Goal: Find specific page/section: Find specific page/section

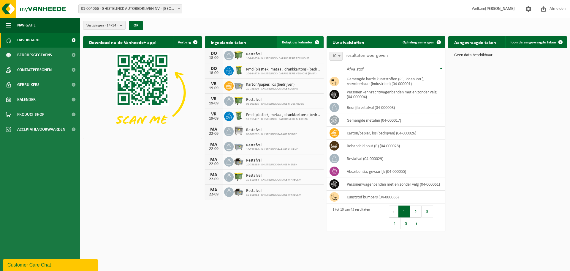
click at [308, 43] on span "Bekijk uw kalender" at bounding box center [297, 42] width 31 height 4
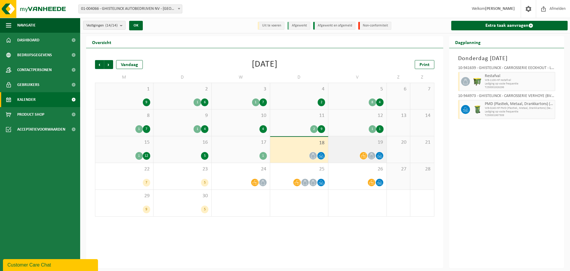
click at [376, 148] on div "19" at bounding box center [357, 149] width 58 height 26
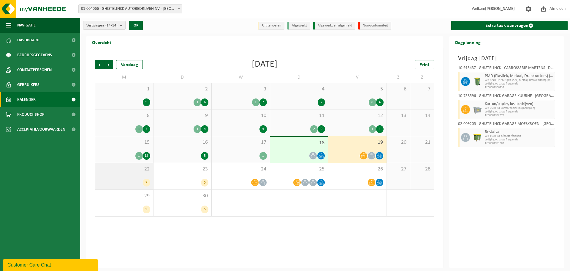
click at [141, 172] on div "22 7" at bounding box center [124, 176] width 58 height 26
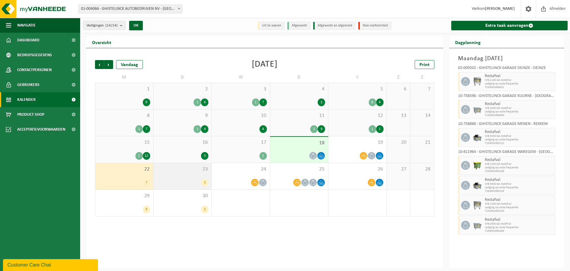
click at [192, 173] on div "23 5" at bounding box center [183, 176] width 58 height 26
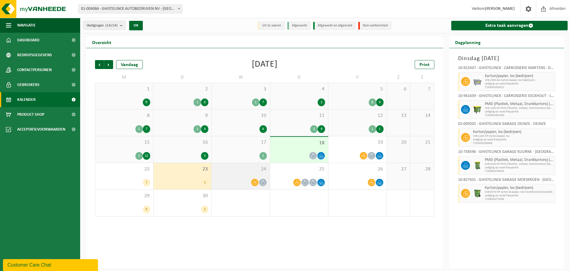
click at [239, 172] on span "24" at bounding box center [241, 169] width 52 height 7
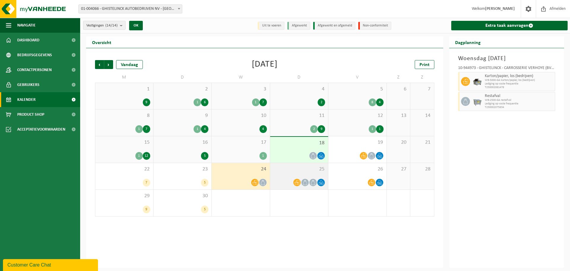
click at [303, 176] on div "25" at bounding box center [299, 176] width 58 height 26
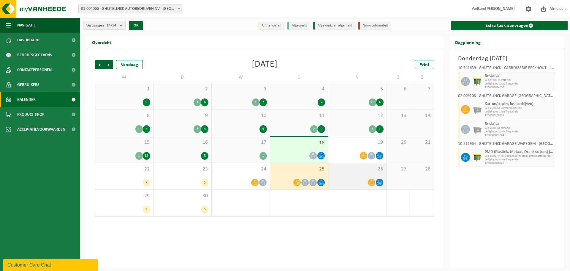
click at [349, 173] on div "26" at bounding box center [357, 176] width 58 height 26
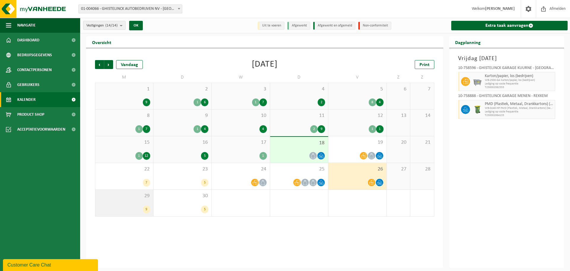
click at [148, 195] on span "29" at bounding box center [124, 195] width 52 height 7
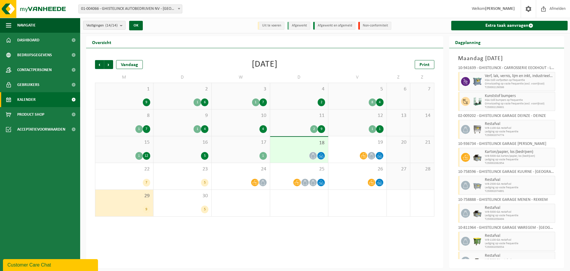
click at [124, 145] on span "15" at bounding box center [124, 142] width 52 height 7
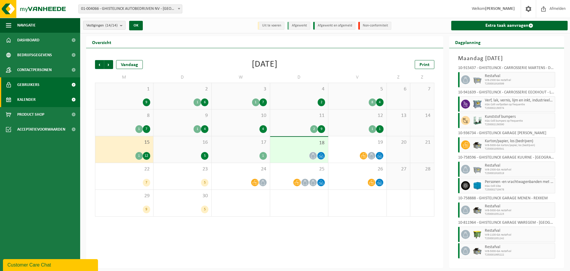
click at [23, 83] on span "Gebruikers" at bounding box center [28, 84] width 22 height 15
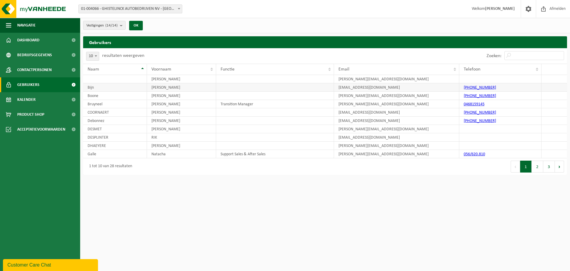
click at [234, 87] on td at bounding box center [275, 87] width 118 height 8
click at [248, 203] on html "Vestiging: 01-004066 - GHISTELINCK AUTOBEDRIJVEN NV - WAREGEM 10-915437 - GHIST…" at bounding box center [285, 135] width 570 height 271
